Goal: Information Seeking & Learning: Learn about a topic

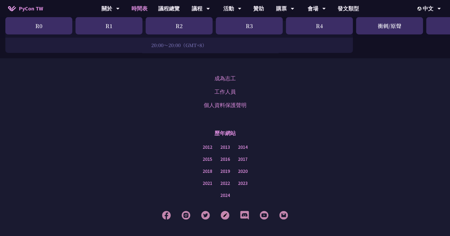
scroll to position [901, 0]
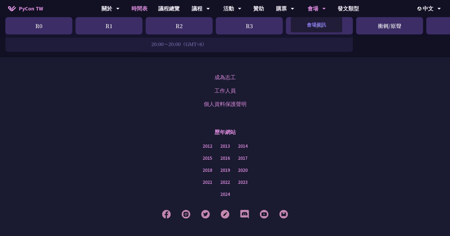
click at [318, 27] on link "會場資訊" at bounding box center [315, 24] width 51 height 13
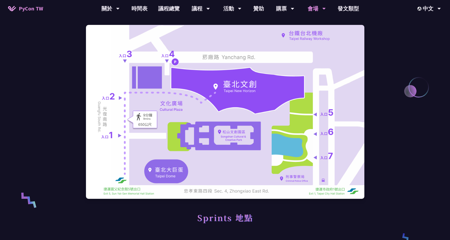
scroll to position [68, 0]
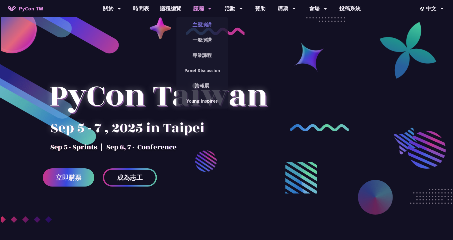
click at [200, 25] on link "主題演講" at bounding box center [201, 24] width 51 height 13
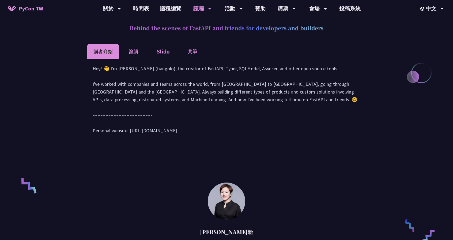
scroll to position [241, 0]
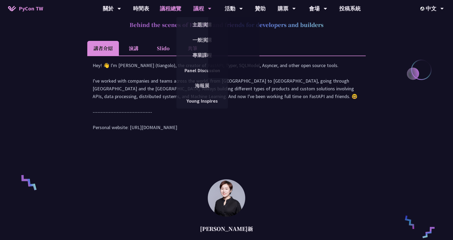
click at [170, 4] on link "議程總覽" at bounding box center [170, 8] width 32 height 17
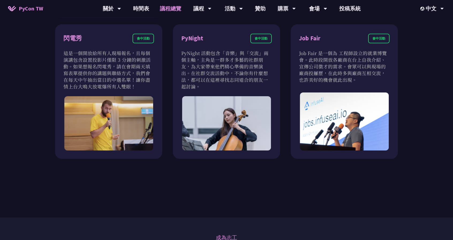
scroll to position [384, 0]
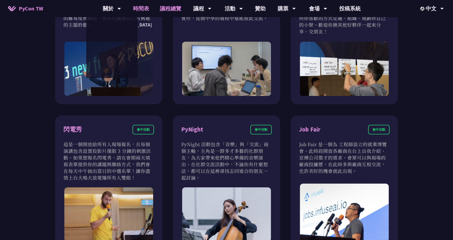
click at [147, 10] on link "時間表" at bounding box center [141, 8] width 27 height 17
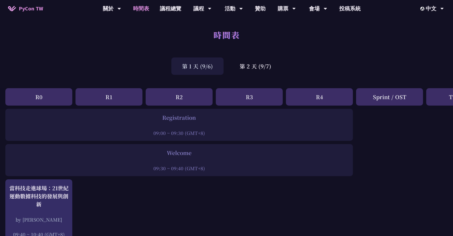
click at [201, 128] on div at bounding box center [179, 126] width 342 height 8
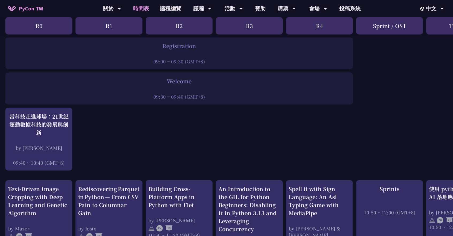
scroll to position [80, 0]
